Goal: Task Accomplishment & Management: Use online tool/utility

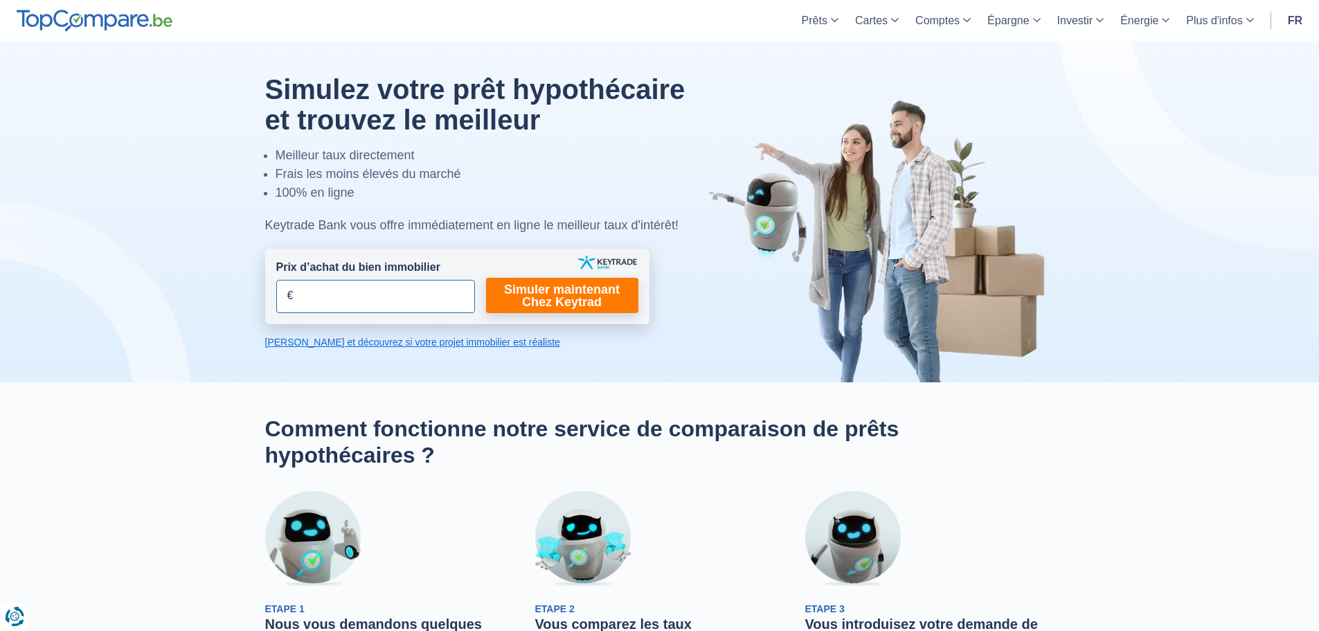
click at [338, 293] on input "Prix d’achat du bien immobilier" at bounding box center [375, 296] width 199 height 33
type input "650.000"
click at [555, 295] on link "Simuler maintenant Chez Keytrad" at bounding box center [562, 295] width 152 height 35
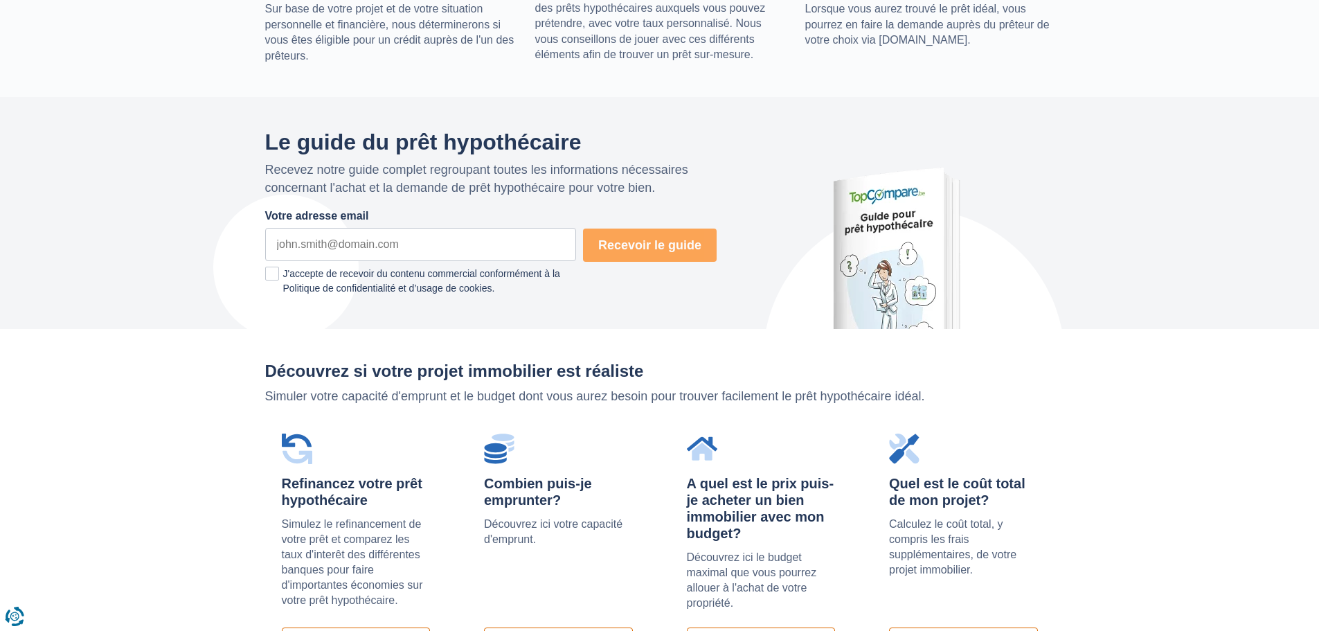
scroll to position [761, 0]
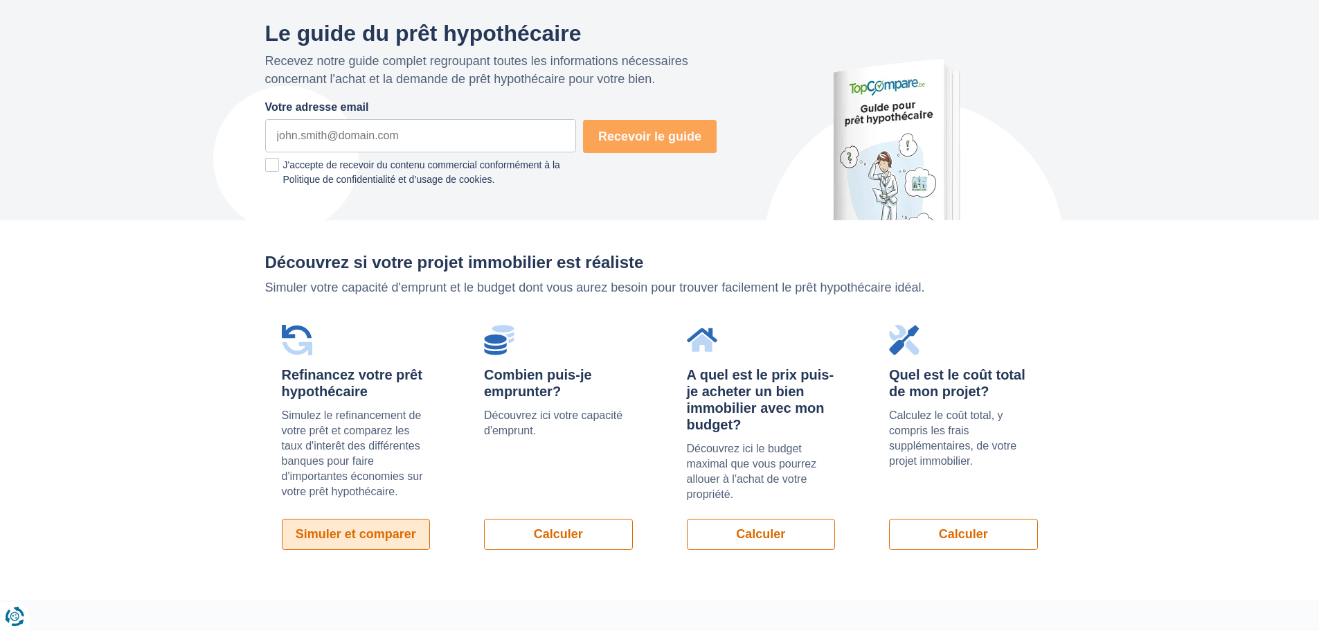
click at [322, 527] on link "Simuler et comparer" at bounding box center [356, 533] width 149 height 31
click at [535, 543] on link "Calculer" at bounding box center [558, 533] width 149 height 31
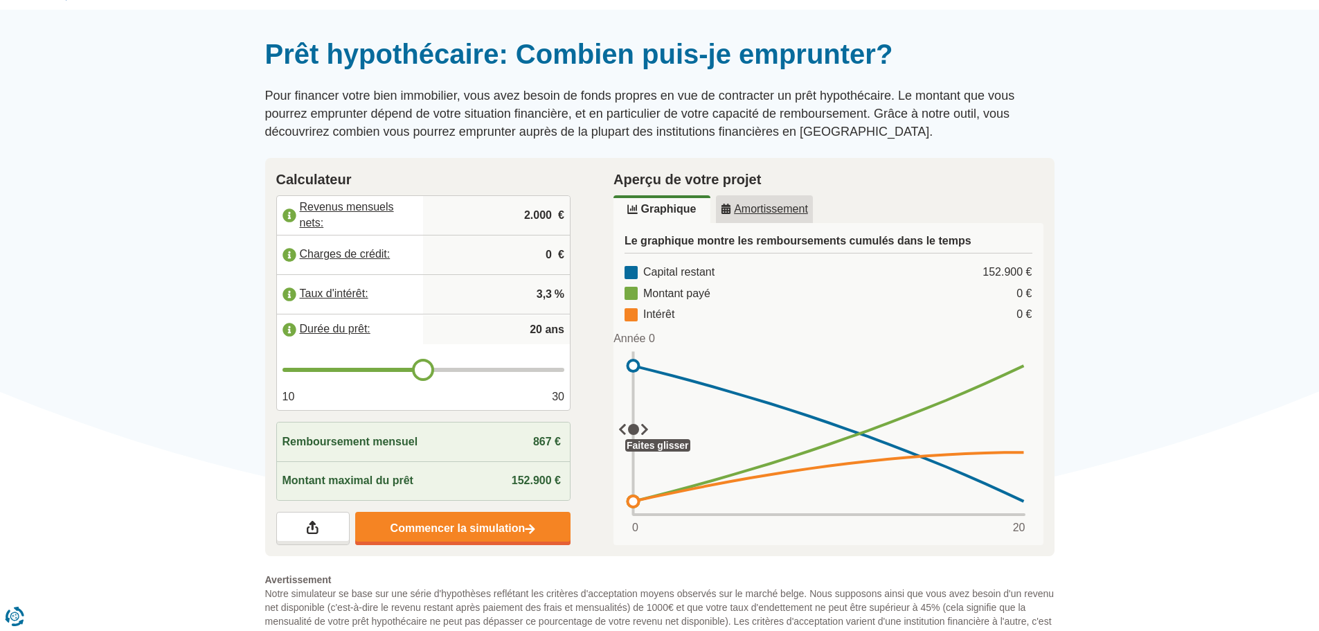
scroll to position [208, 0]
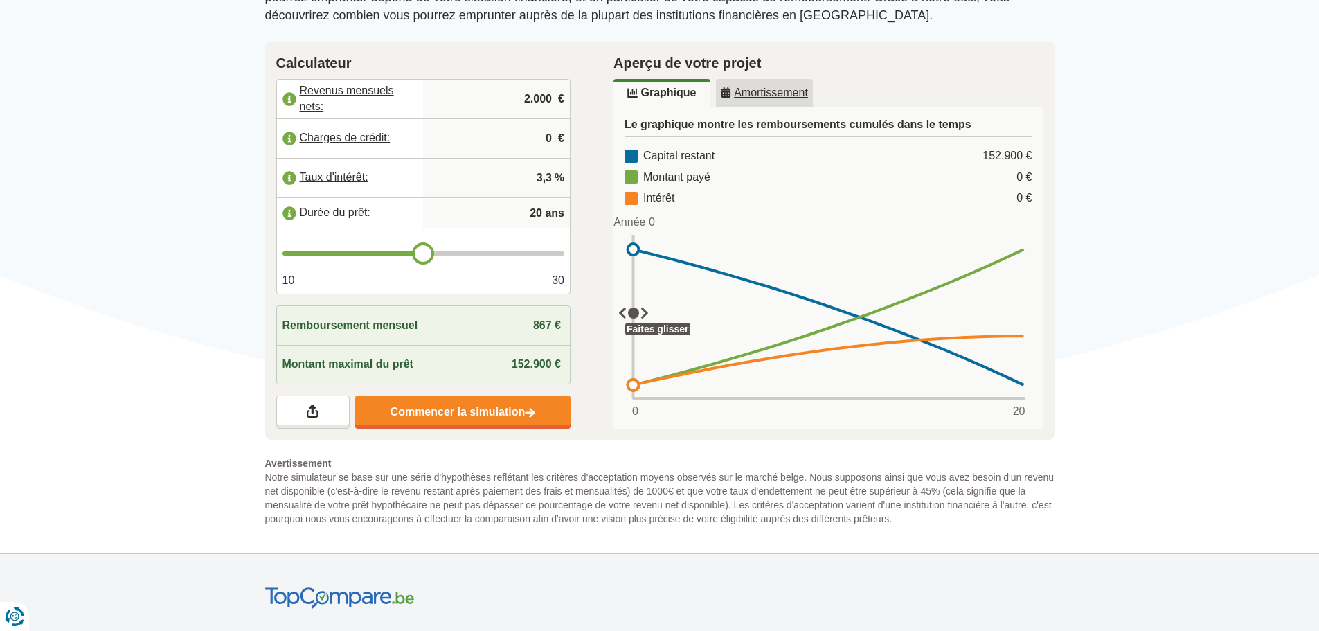
type input "21"
type input "22"
drag, startPoint x: 433, startPoint y: 256, endPoint x: 443, endPoint y: 257, distance: 9.7
type input "22"
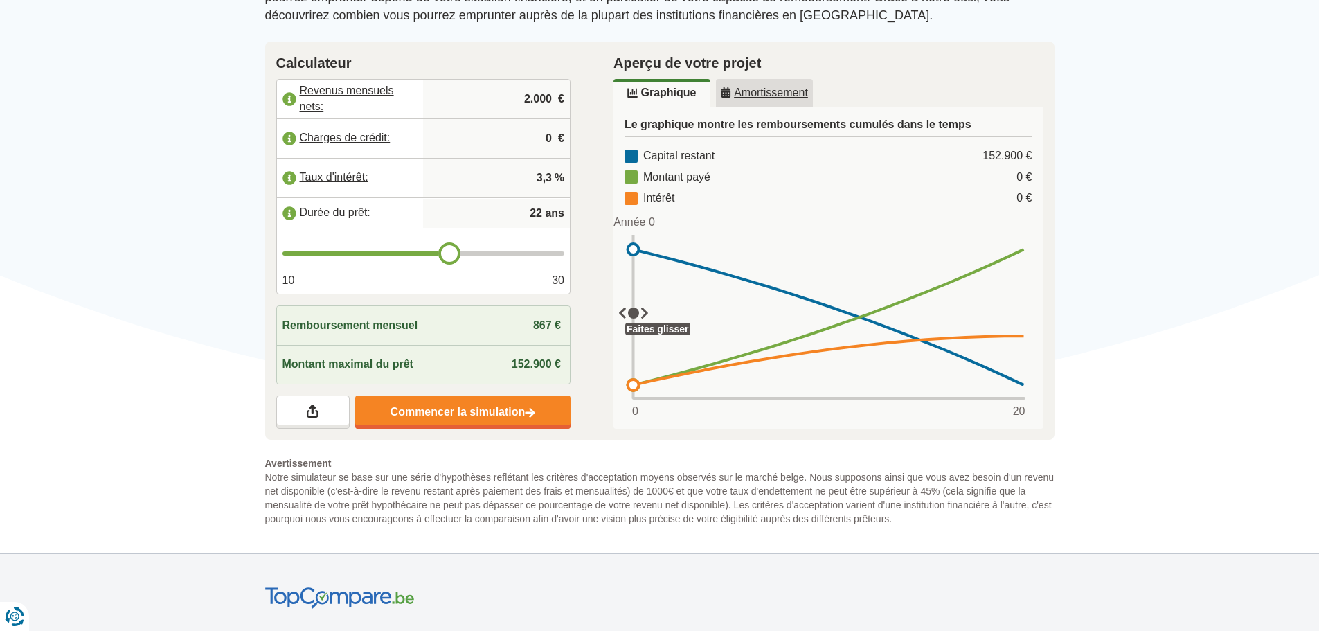
click at [443, 255] on input "range" at bounding box center [423, 253] width 282 height 4
type input "23"
type input "24"
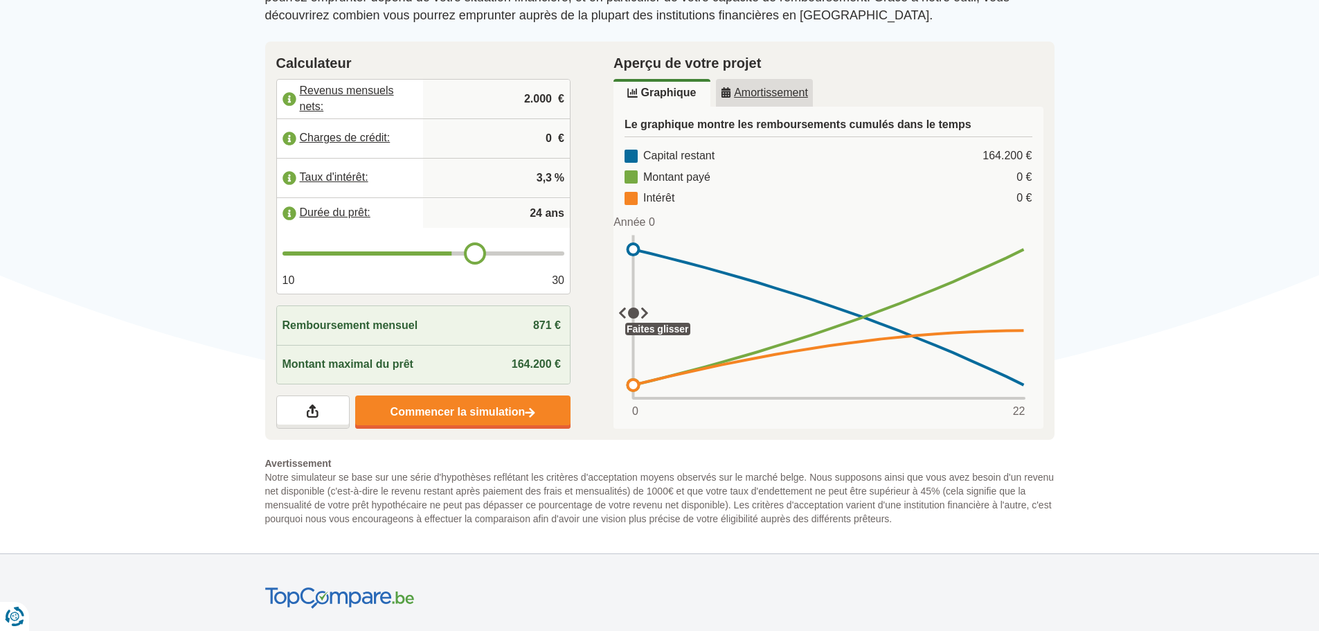
type input "25"
type input "26"
type input "27"
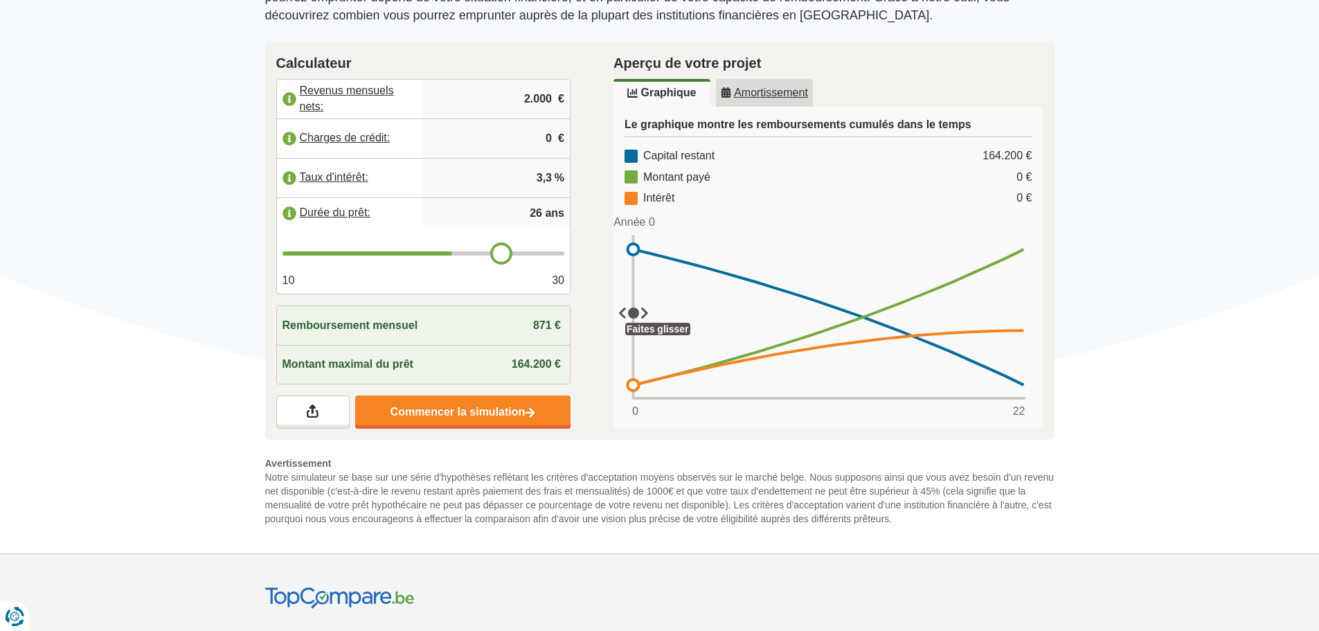
type input "27"
type input "28"
type input "29"
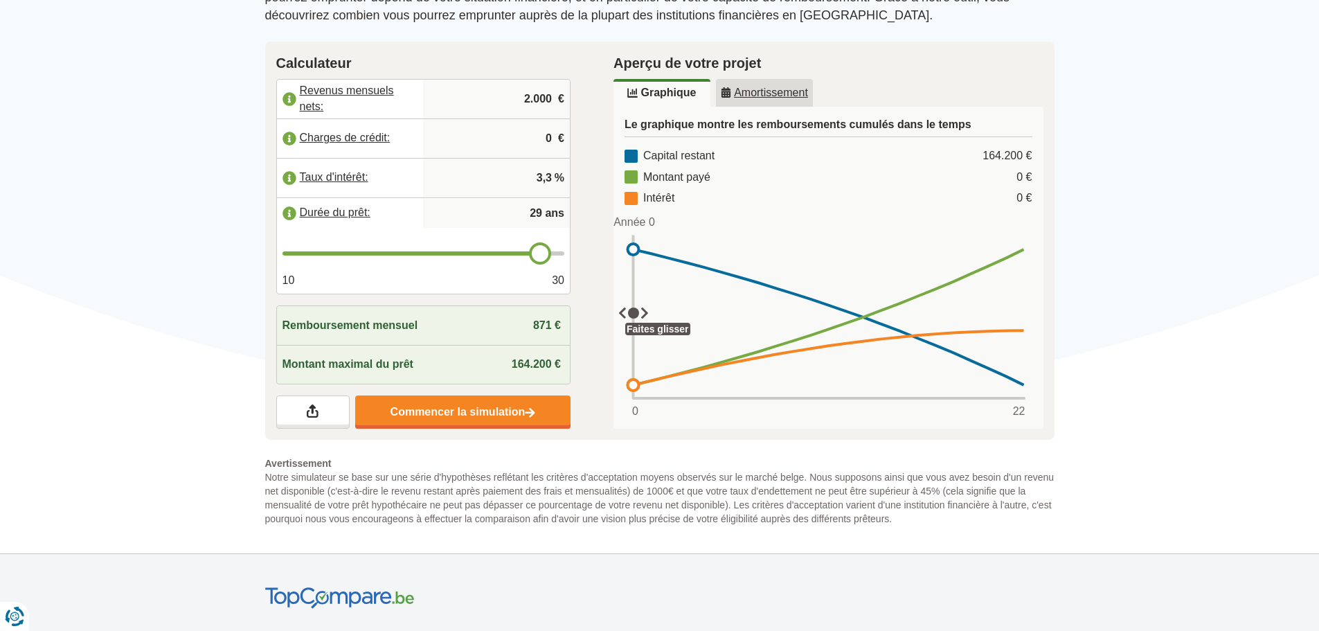
type input "30"
type input "29"
type input "28"
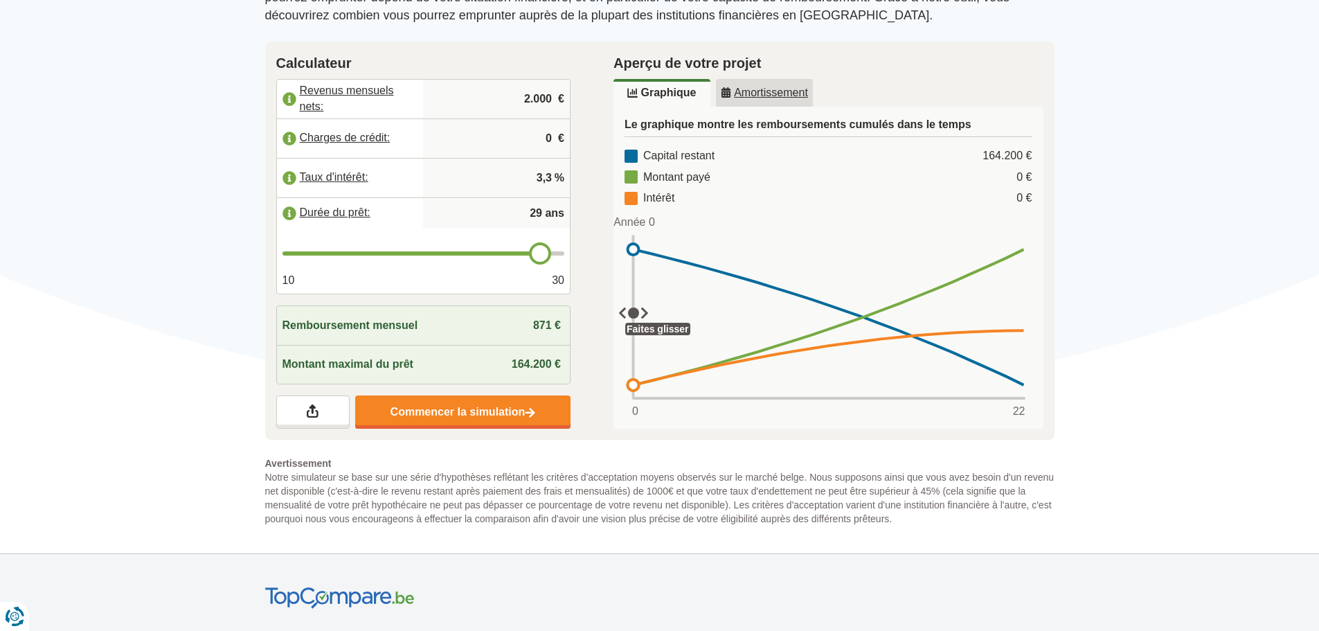
type input "28"
type input "27"
type input "26"
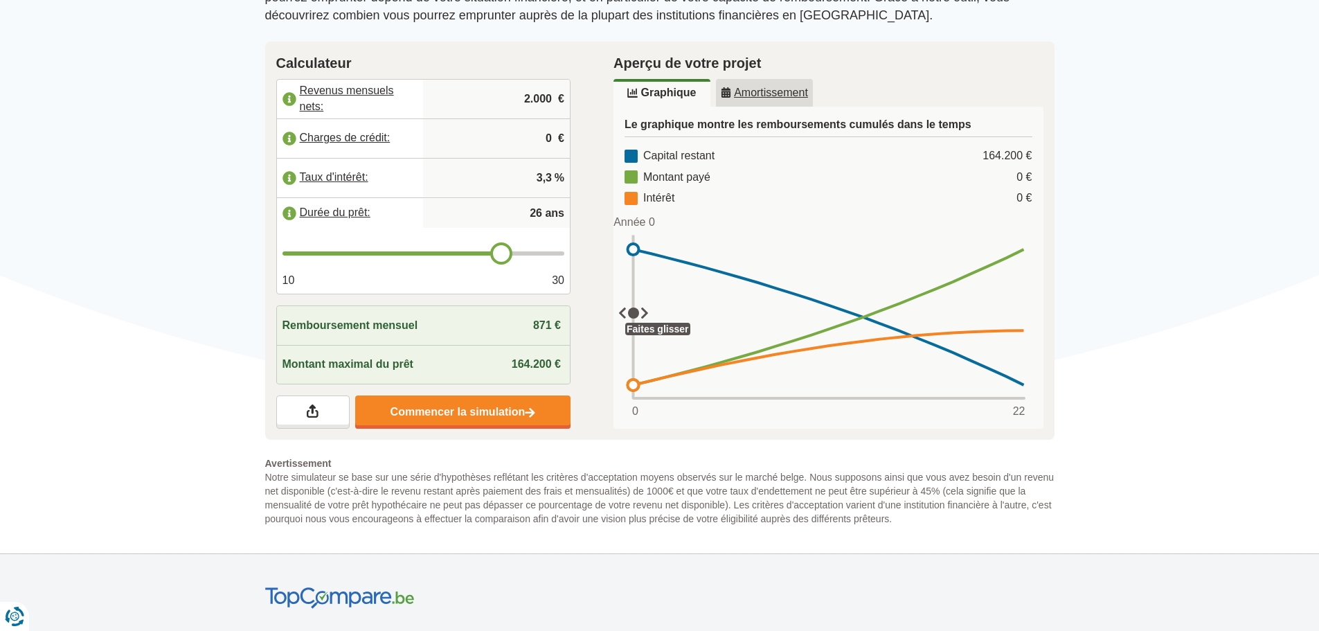
type input "25"
drag, startPoint x: 449, startPoint y: 257, endPoint x: 493, endPoint y: 255, distance: 44.3
type input "25"
click at [493, 255] on input "range" at bounding box center [423, 253] width 282 height 4
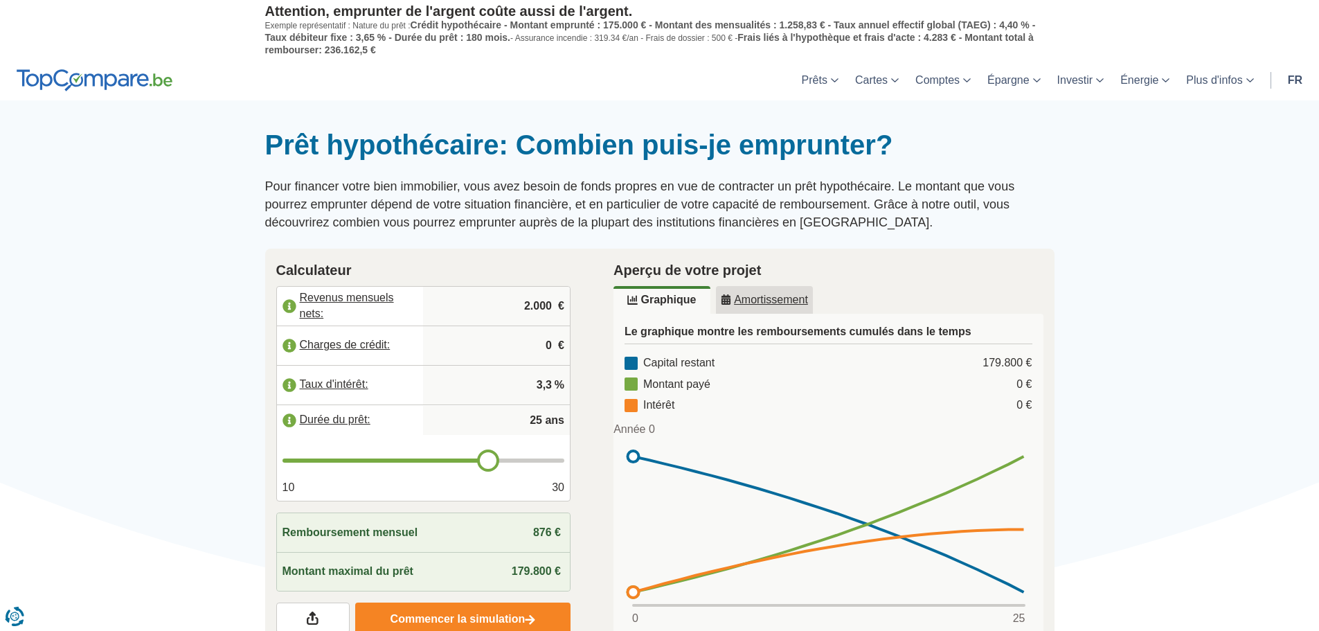
scroll to position [0, 0]
click at [529, 309] on input "2.000" at bounding box center [496, 306] width 136 height 37
click at [543, 300] on input "2.000" at bounding box center [496, 306] width 136 height 37
type input "2.900"
click at [550, 395] on input "3,3" at bounding box center [496, 385] width 136 height 37
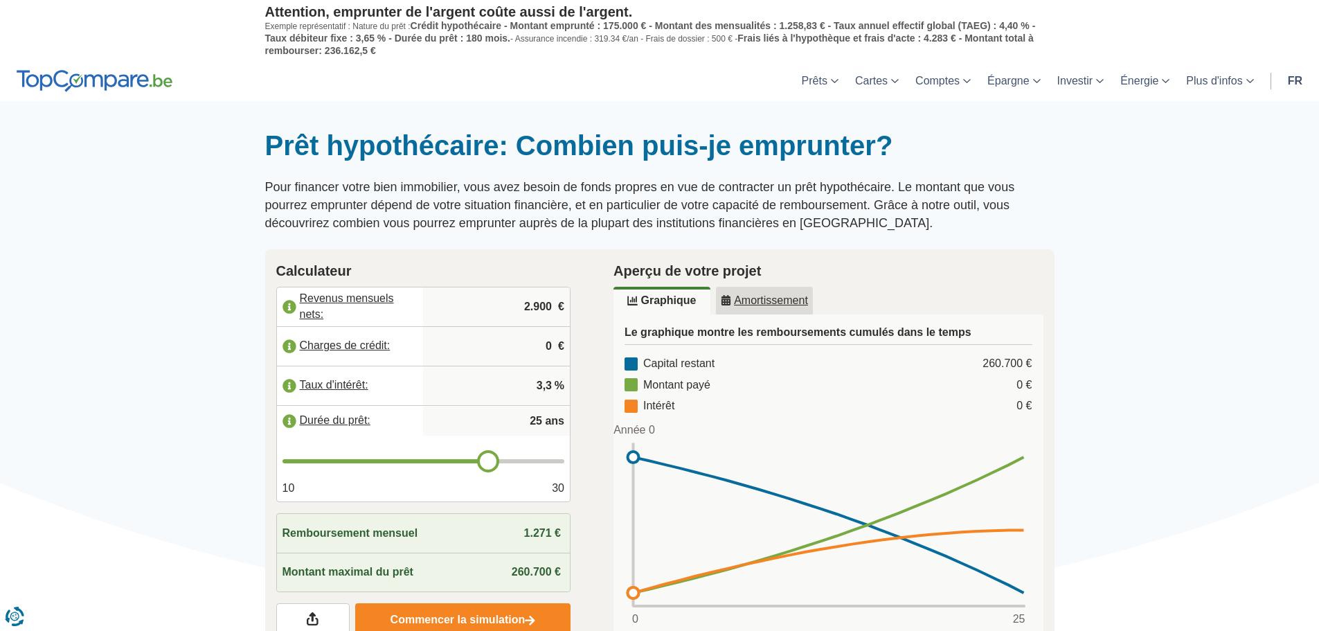
type input "3"
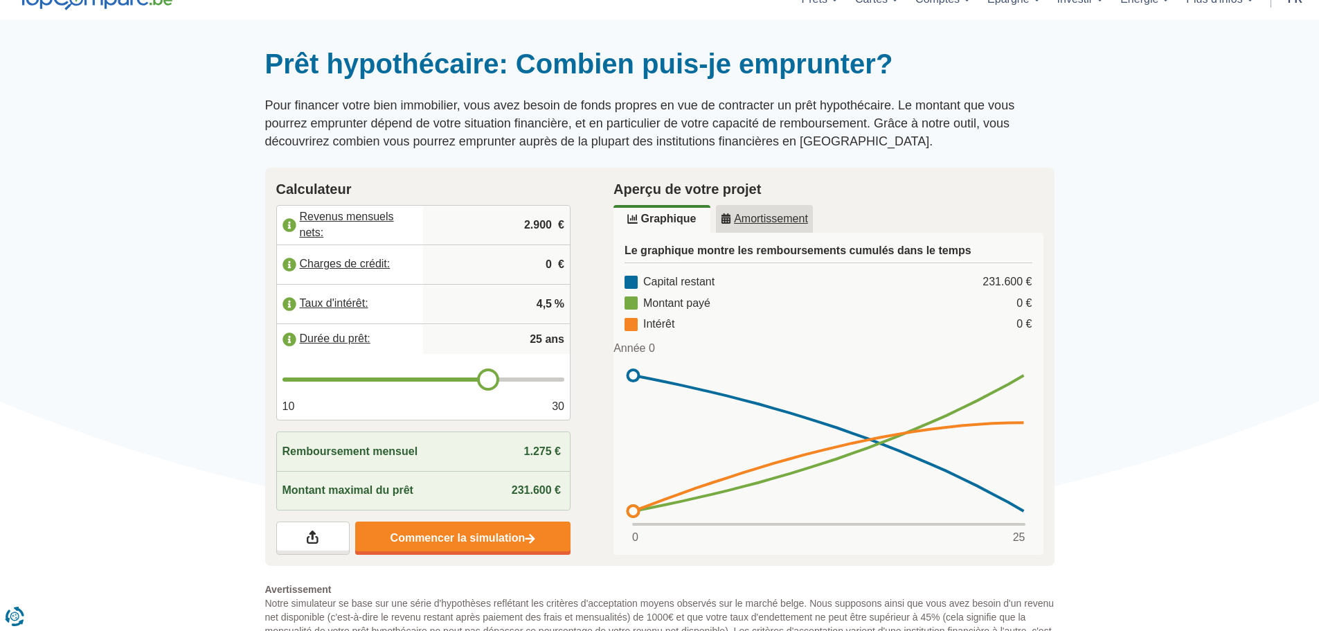
scroll to position [208, 0]
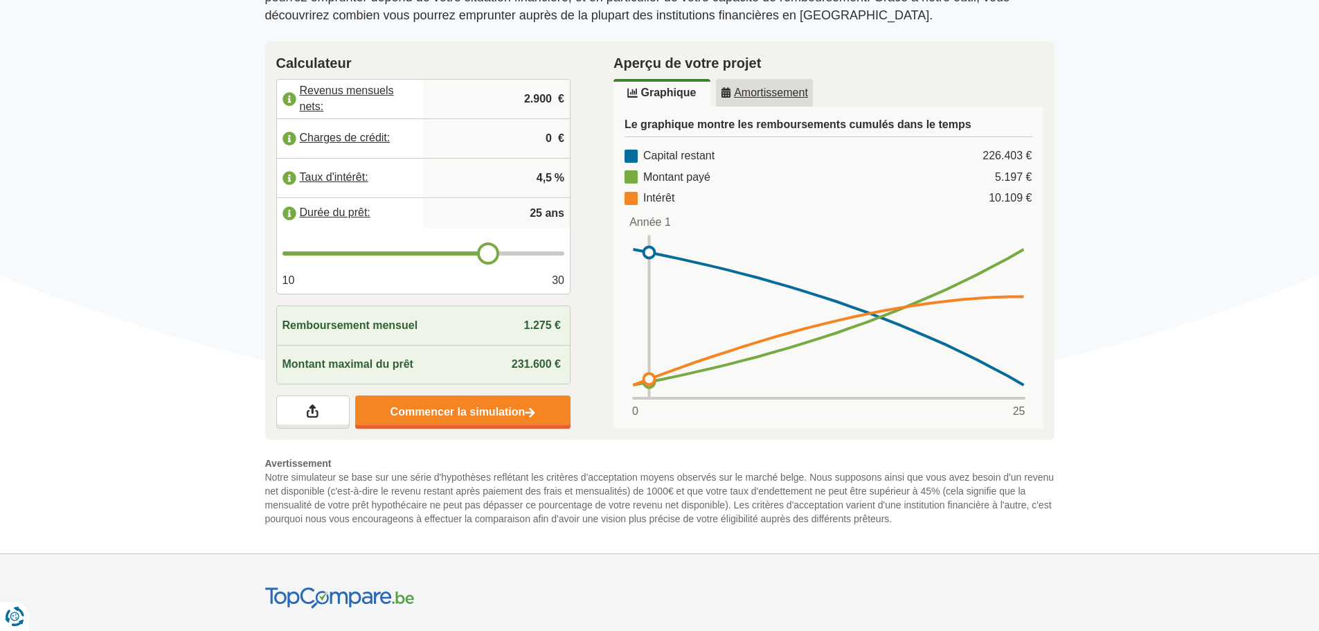
type input "4,5"
click at [776, 96] on u "Amortissement" at bounding box center [764, 92] width 87 height 11
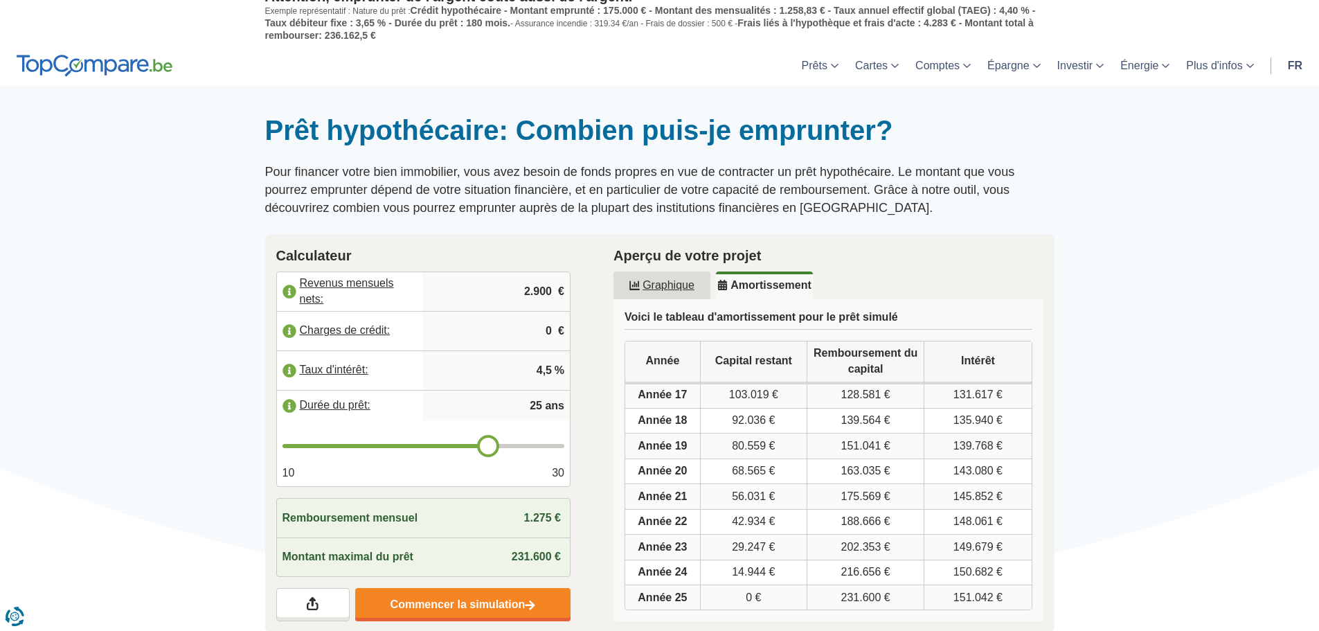
scroll to position [0, 0]
